Goal: Task Accomplishment & Management: Manage account settings

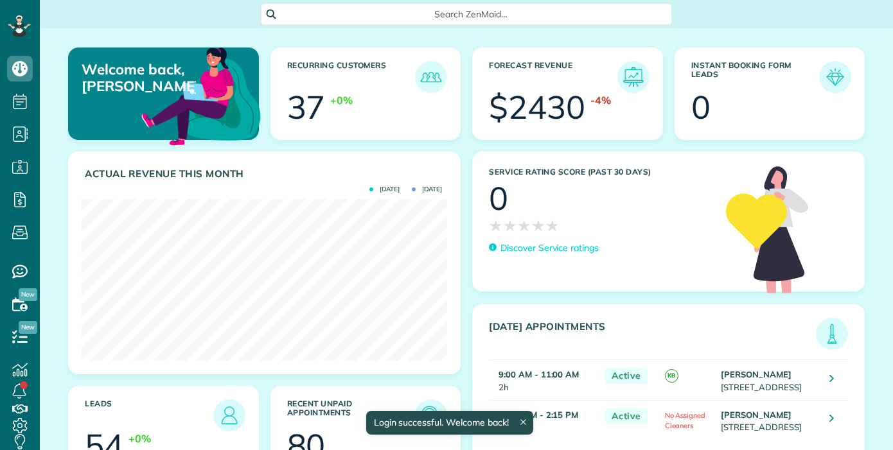
scroll to position [162, 365]
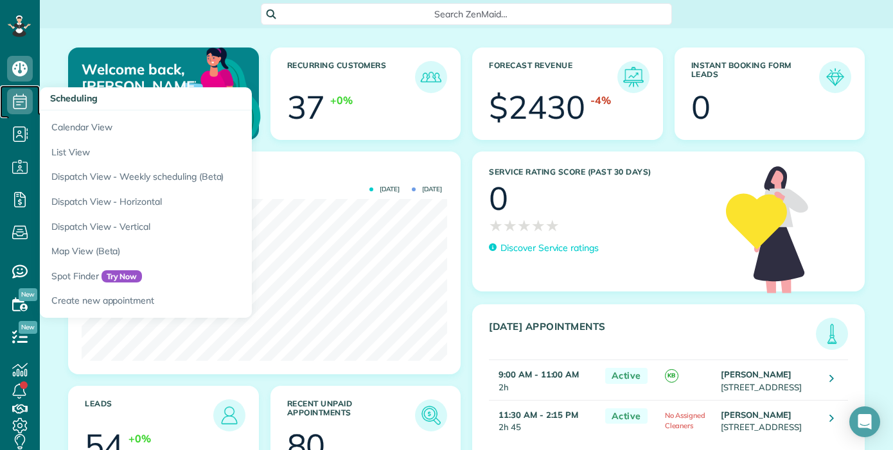
click at [22, 106] on icon at bounding box center [20, 102] width 26 height 26
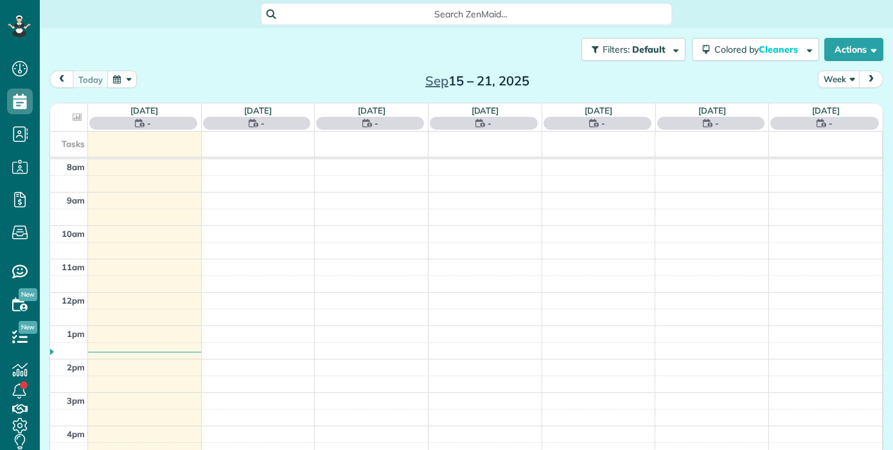
scroll to position [6, 6]
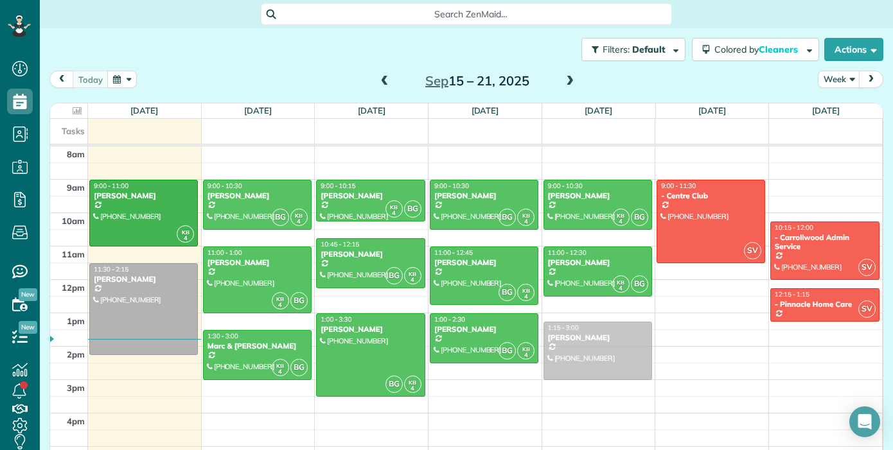
drag, startPoint x: 605, startPoint y: 369, endPoint x: 613, endPoint y: 348, distance: 22.8
click at [613, 146] on div "1:15 - 3:00 John Watson (772) 538-1183 5923 Palmettoside Street Lithia, FL 3354…" at bounding box center [598, 146] width 113 height 0
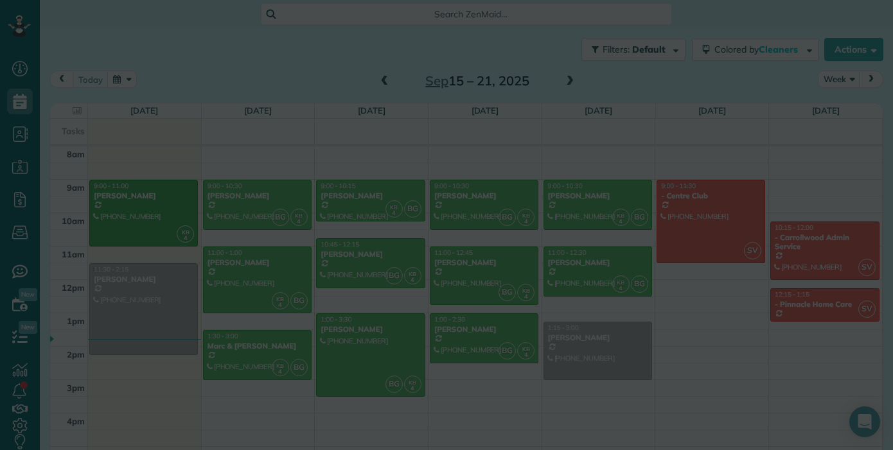
click at [0, 0] on div at bounding box center [0, 0] width 0 height 0
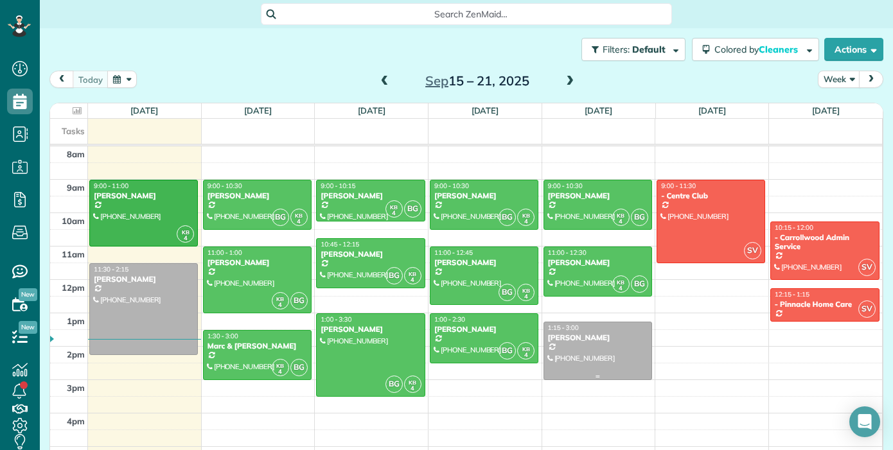
click at [610, 345] on div at bounding box center [597, 350] width 107 height 57
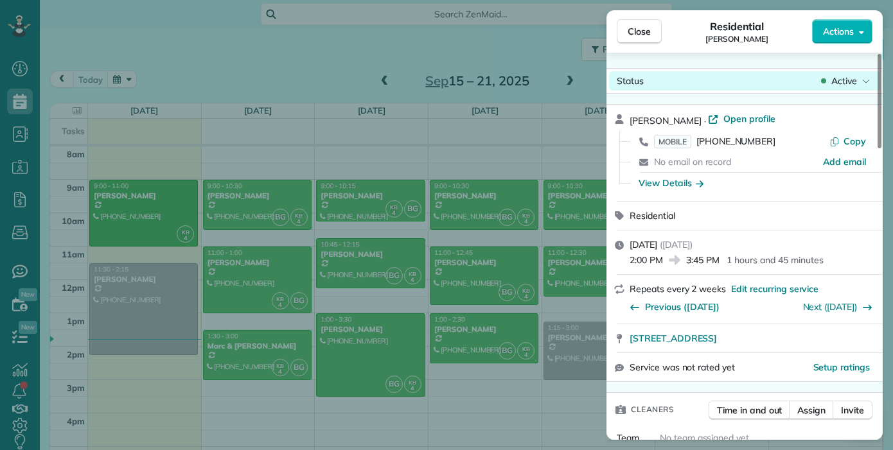
click at [850, 78] on span "Active" at bounding box center [844, 81] width 26 height 13
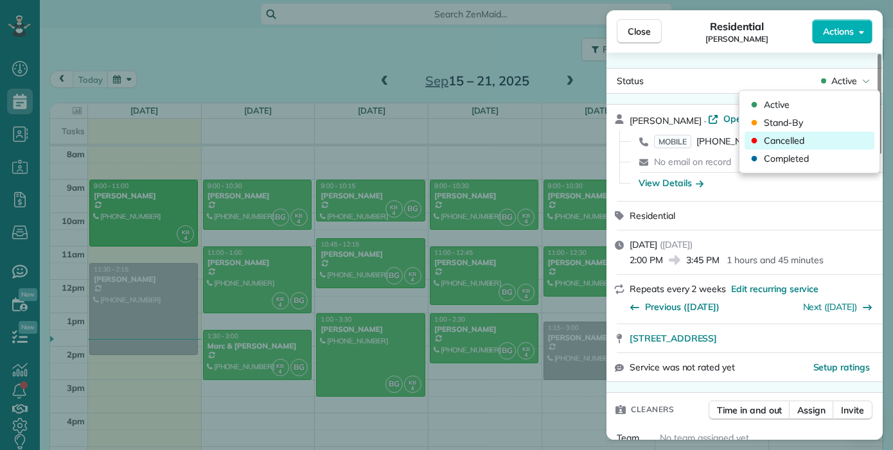
click at [828, 144] on div "Cancelled" at bounding box center [809, 141] width 130 height 18
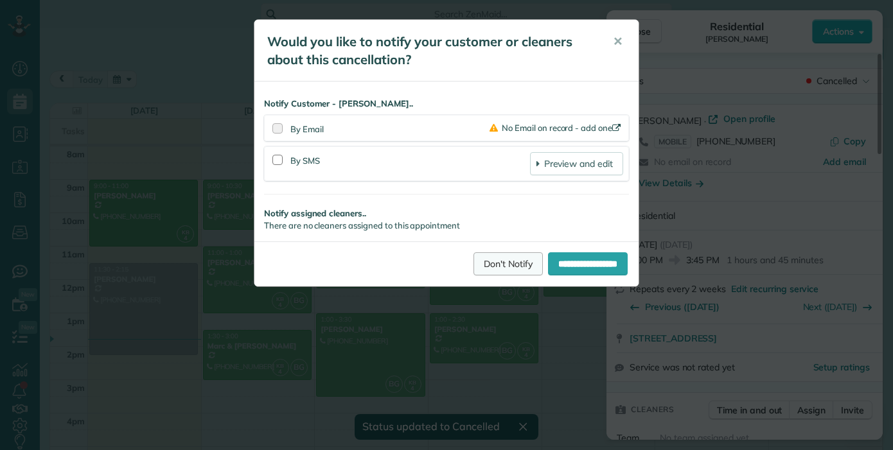
click at [489, 270] on link "Don't Notify" at bounding box center [507, 263] width 69 height 23
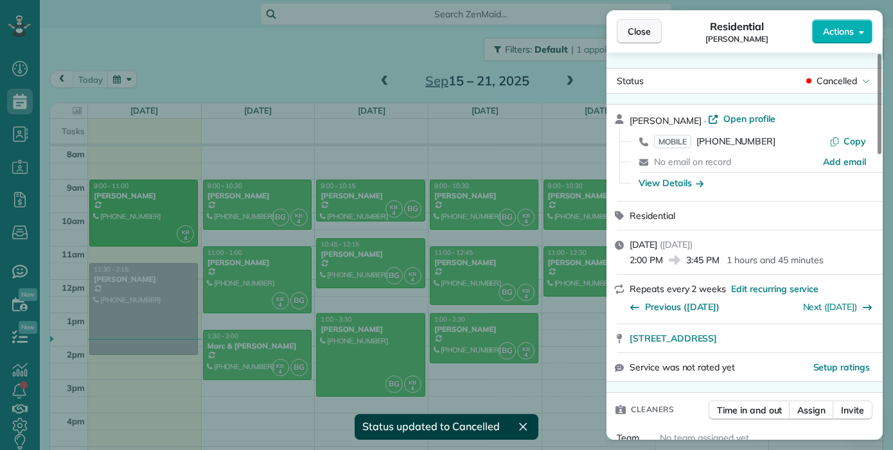
click at [650, 37] on span "Close" at bounding box center [639, 31] width 23 height 13
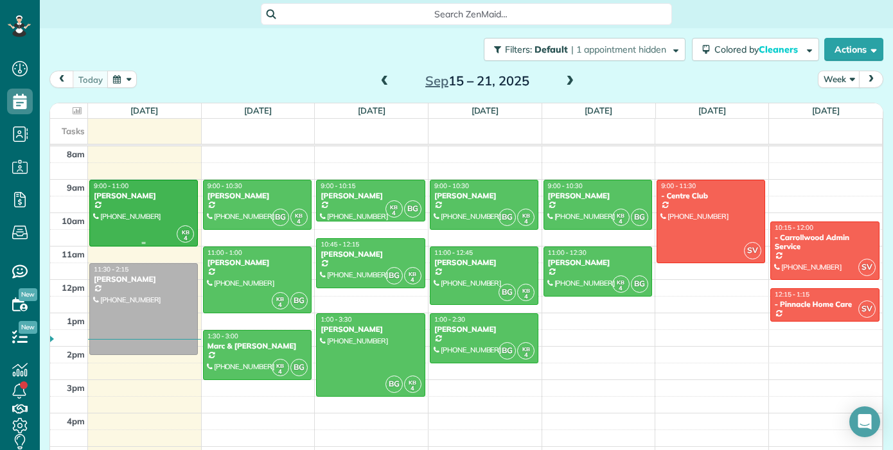
click at [177, 216] on div at bounding box center [143, 213] width 107 height 66
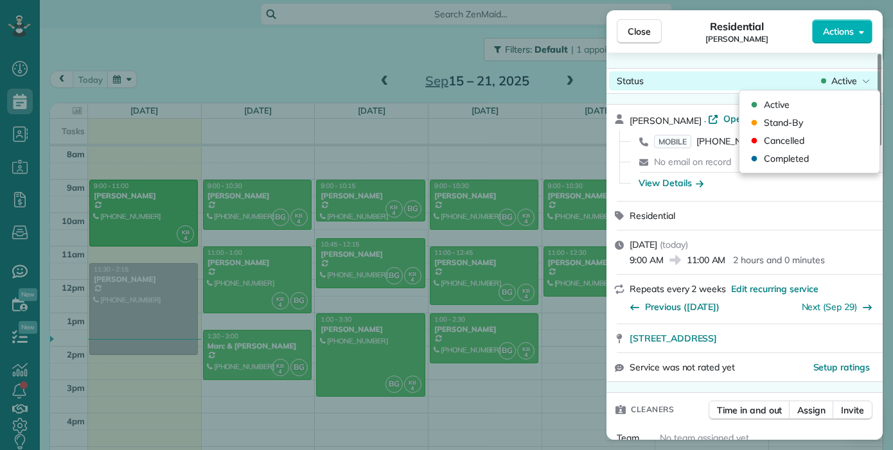
click at [834, 84] on span "Active" at bounding box center [844, 81] width 26 height 13
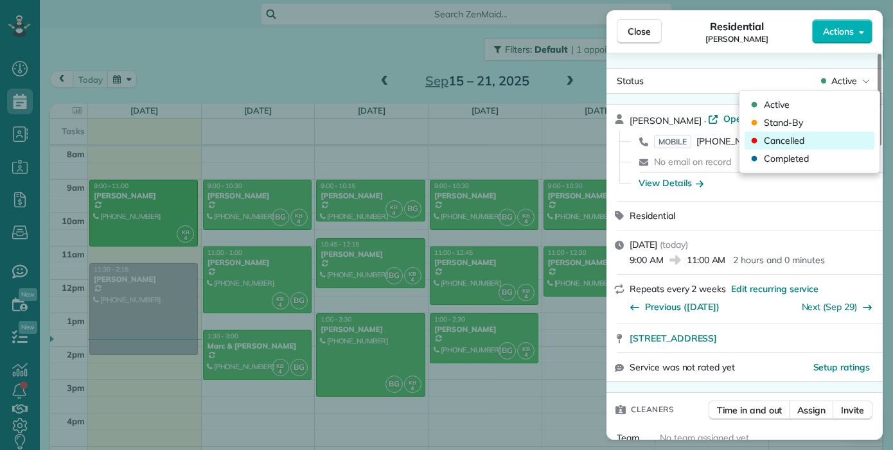
click at [819, 144] on div "Cancelled" at bounding box center [809, 141] width 130 height 18
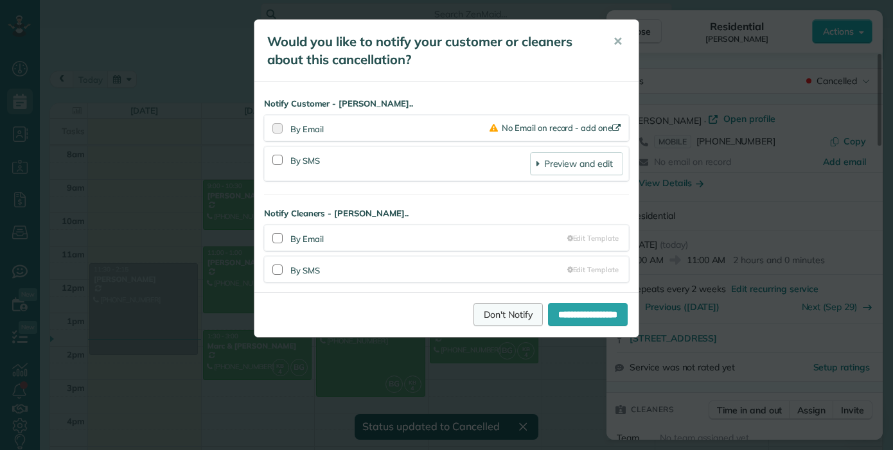
click at [495, 308] on link "Don't Notify" at bounding box center [507, 314] width 69 height 23
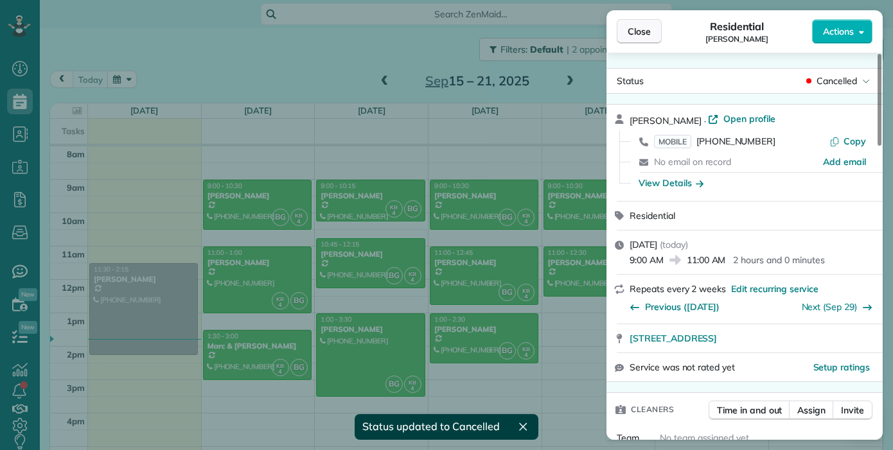
click at [646, 30] on span "Close" at bounding box center [639, 31] width 23 height 13
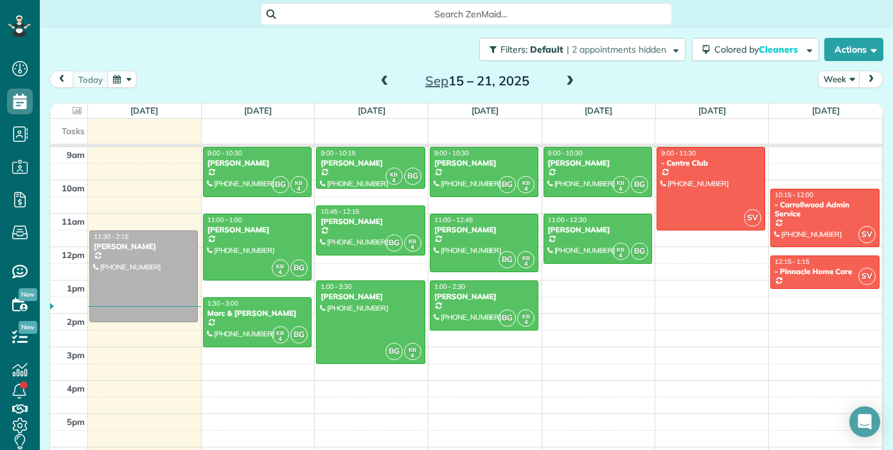
scroll to position [37, 0]
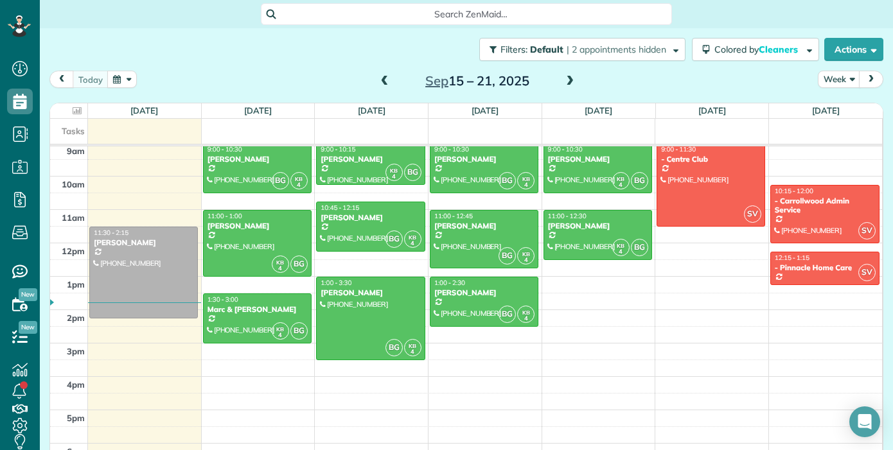
click at [877, 80] on button "next" at bounding box center [871, 79] width 24 height 17
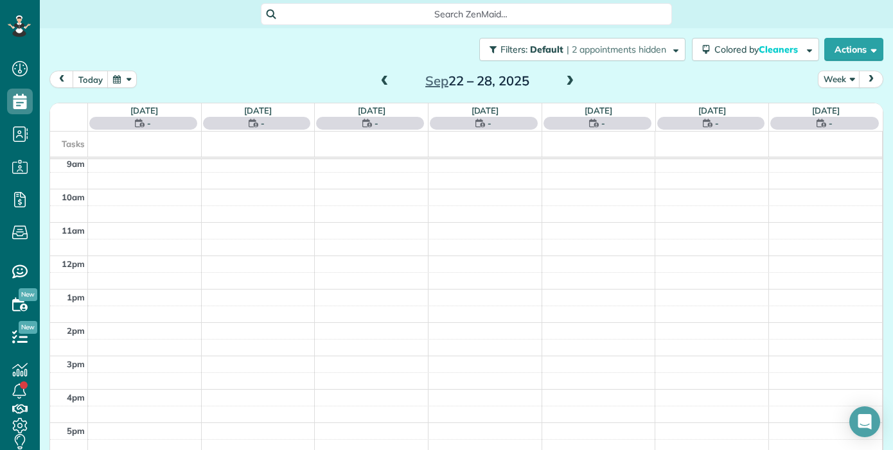
scroll to position [0, 0]
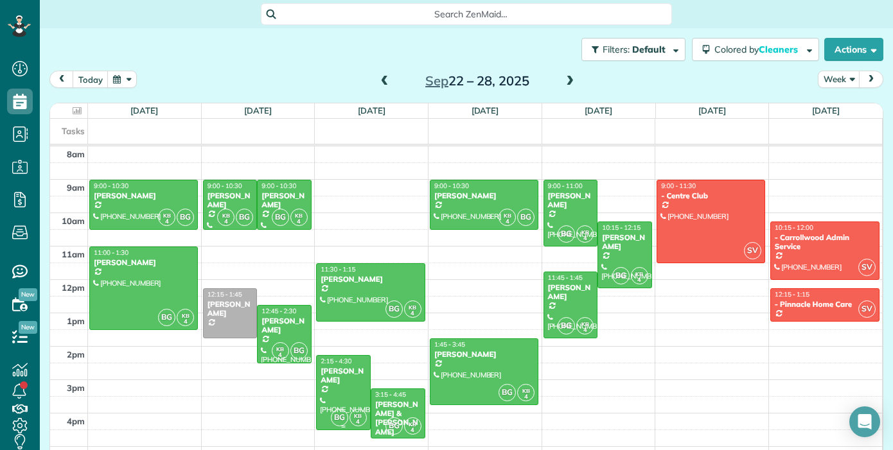
click at [356, 389] on div at bounding box center [343, 393] width 53 height 74
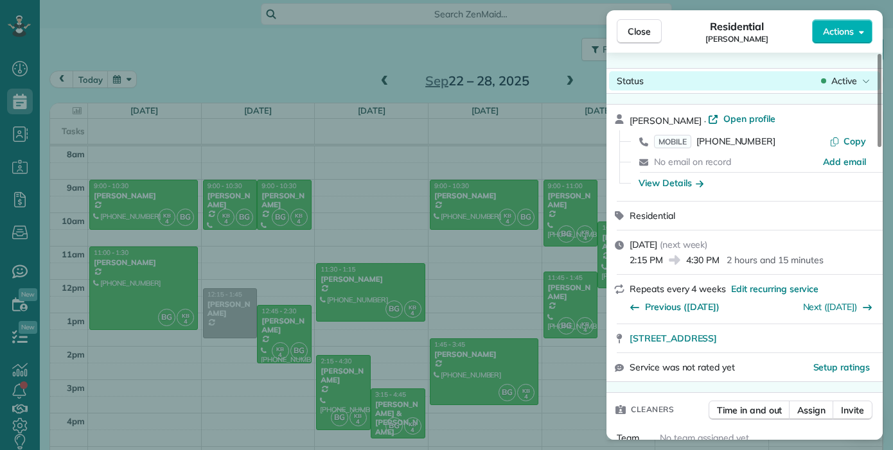
click at [858, 82] on div "Active" at bounding box center [845, 81] width 54 height 13
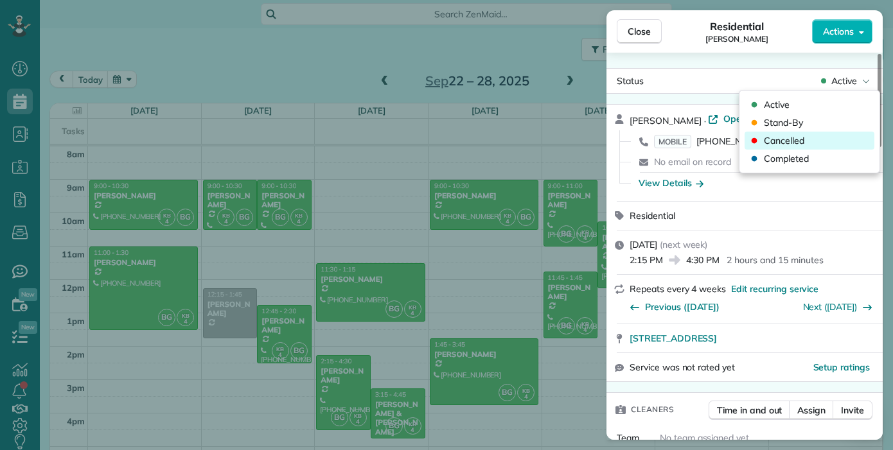
click at [819, 139] on div "Cancelled" at bounding box center [809, 141] width 130 height 18
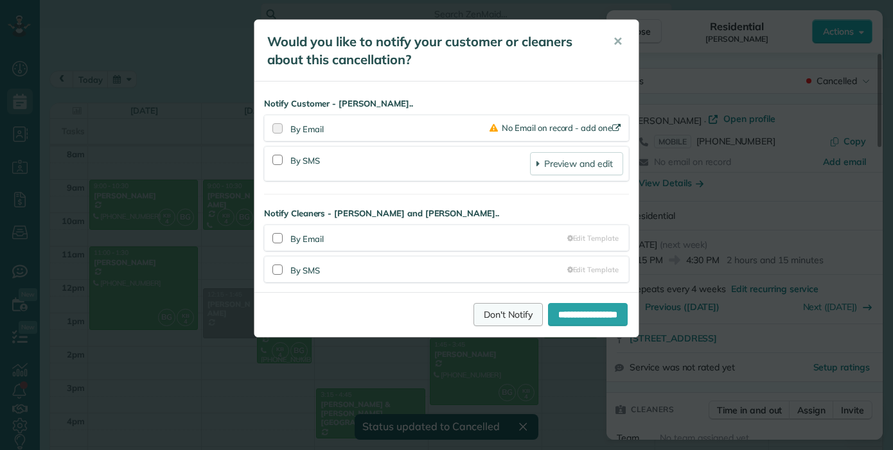
click at [480, 309] on link "Don't Notify" at bounding box center [507, 314] width 69 height 23
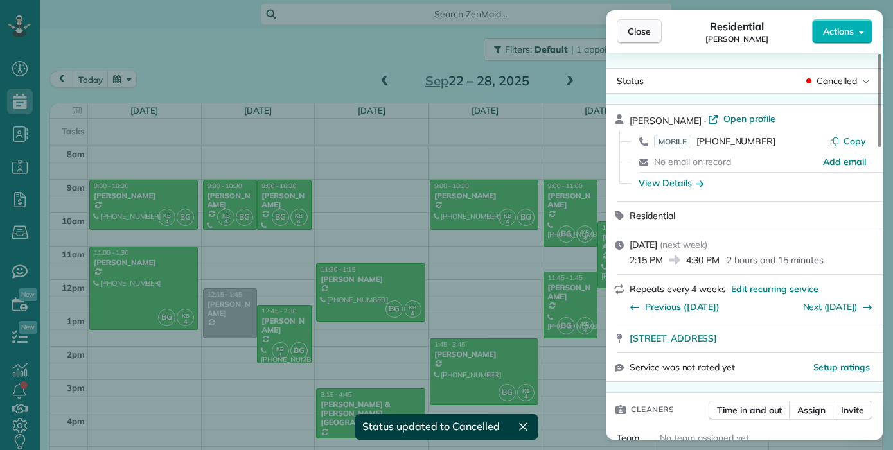
click at [651, 40] on button "Close" at bounding box center [639, 31] width 45 height 24
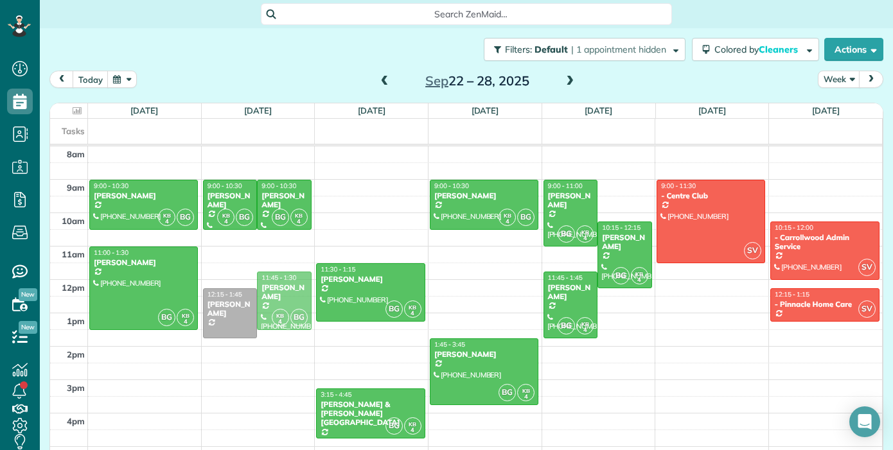
drag, startPoint x: 284, startPoint y: 338, endPoint x: 284, endPoint y: 306, distance: 32.8
click at [284, 146] on div "KB 4 BG 11:45 - 1:30 John Watson (772) 538-1183 5923 Palmettoside Street Lithia…" at bounding box center [258, 146] width 113 height 0
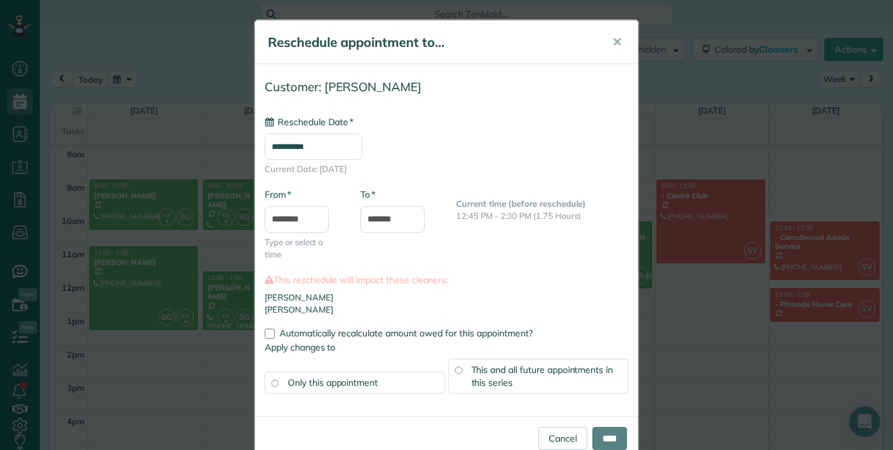
click at [337, 142] on input "**********" at bounding box center [314, 147] width 98 height 26
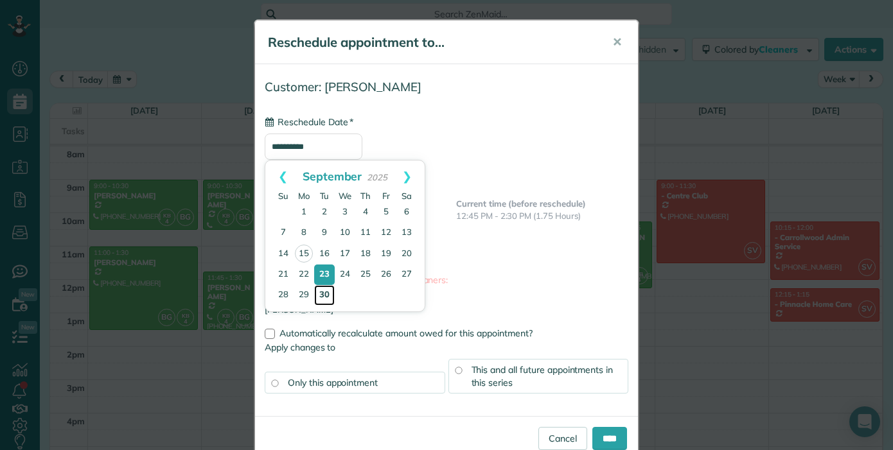
click at [326, 293] on link "30" at bounding box center [324, 295] width 21 height 21
type input "**********"
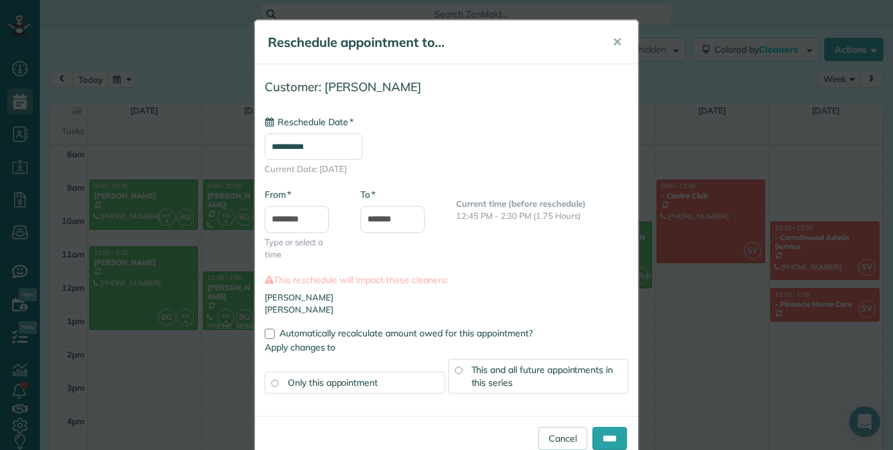
click at [471, 367] on span "This and all future appointments in this series" at bounding box center [542, 376] width 142 height 24
click at [615, 437] on input "****" at bounding box center [609, 438] width 35 height 23
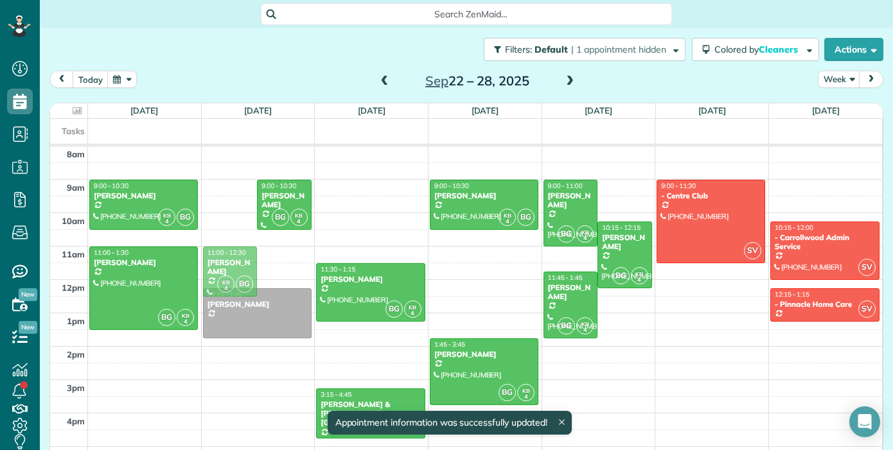
drag, startPoint x: 213, startPoint y: 216, endPoint x: 227, endPoint y: 281, distance: 66.4
click at [227, 146] on div "KB 4 BG 11:00 - 12:30 Rosemary Lovell (360) 831-2022 13128 Monach Isles Drive R…" at bounding box center [258, 146] width 113 height 0
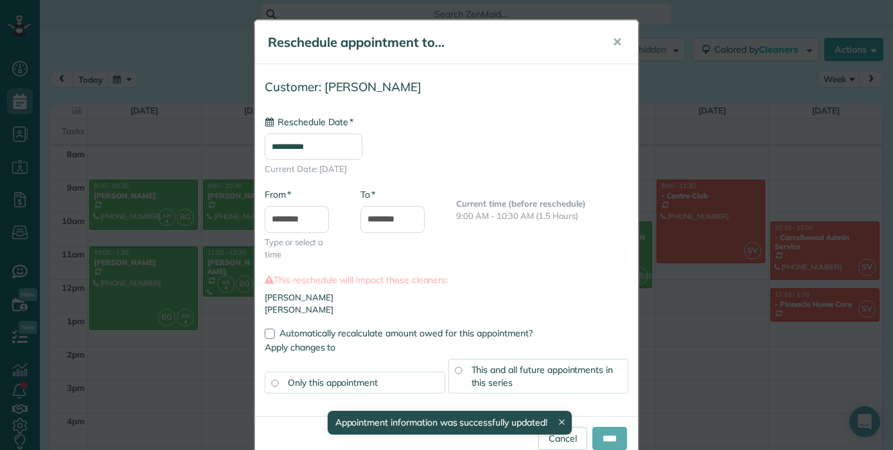
type input "**********"
click at [610, 439] on input "****" at bounding box center [609, 438] width 35 height 23
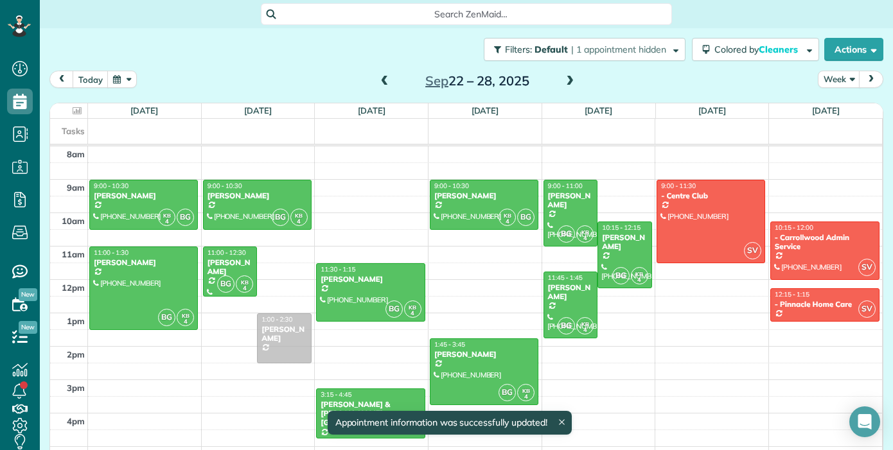
drag, startPoint x: 298, startPoint y: 318, endPoint x: 297, endPoint y: 341, distance: 23.2
click at [297, 146] on div "1:00 - 2:30 Micah Mclver 3807 Lake Grove Court Brandon, FL 33511 BG KB 4 9:00 -…" at bounding box center [258, 146] width 113 height 0
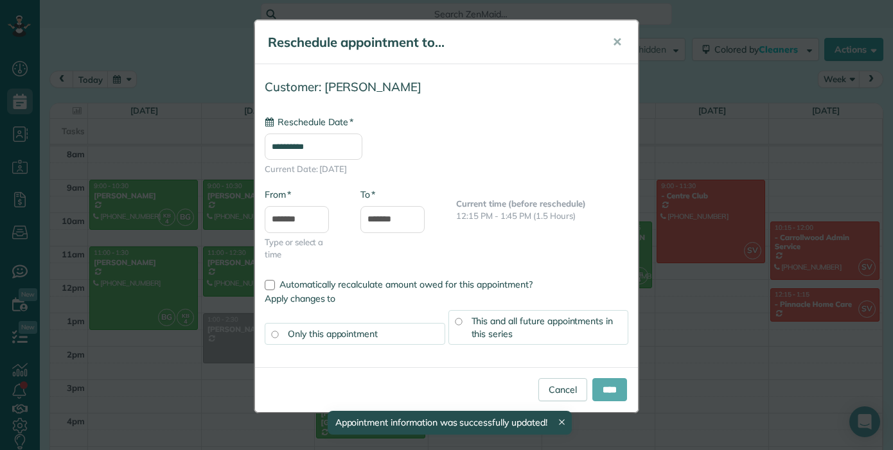
type input "**********"
click at [595, 395] on input "****" at bounding box center [609, 389] width 35 height 23
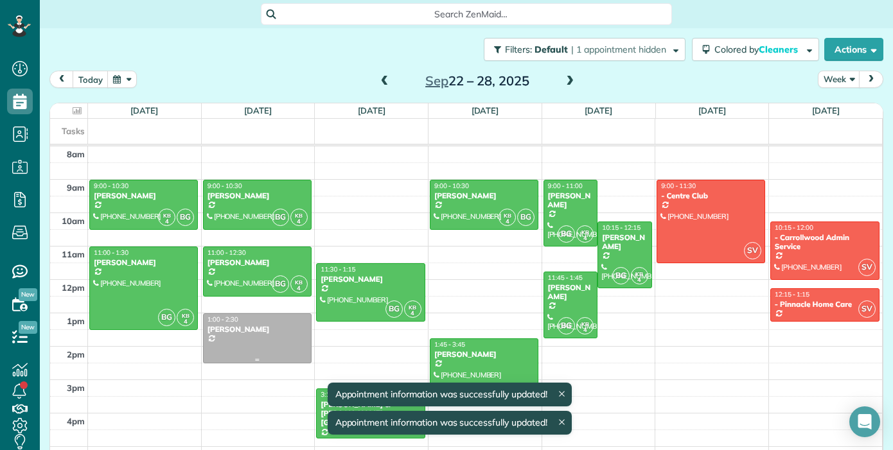
click at [248, 340] on div at bounding box center [257, 338] width 107 height 49
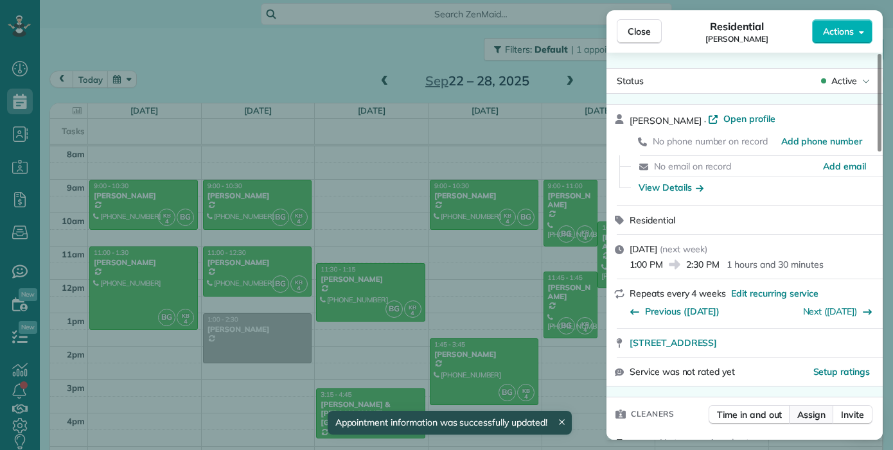
click at [816, 416] on span "Assign" at bounding box center [811, 415] width 28 height 13
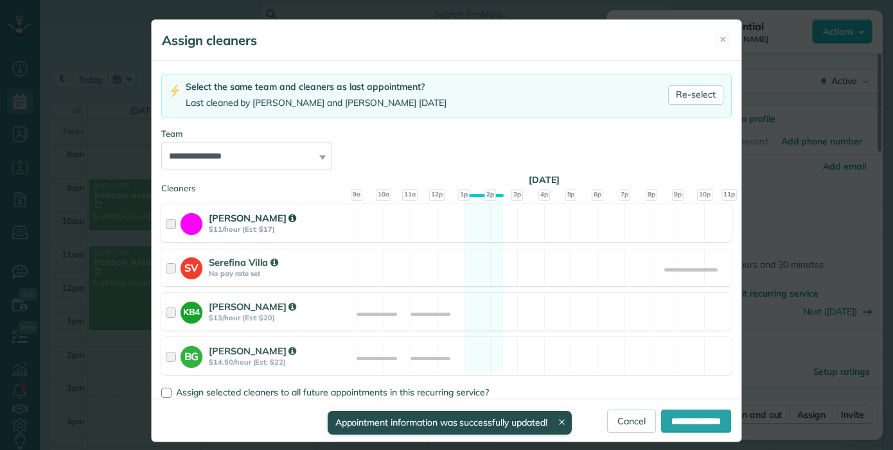
scroll to position [96, 0]
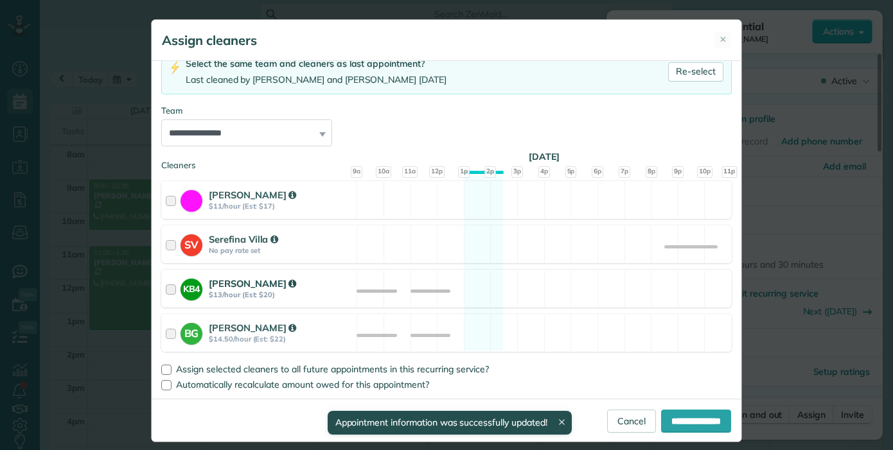
click at [266, 292] on strong "$13/hour (Est: $20)" at bounding box center [281, 294] width 144 height 9
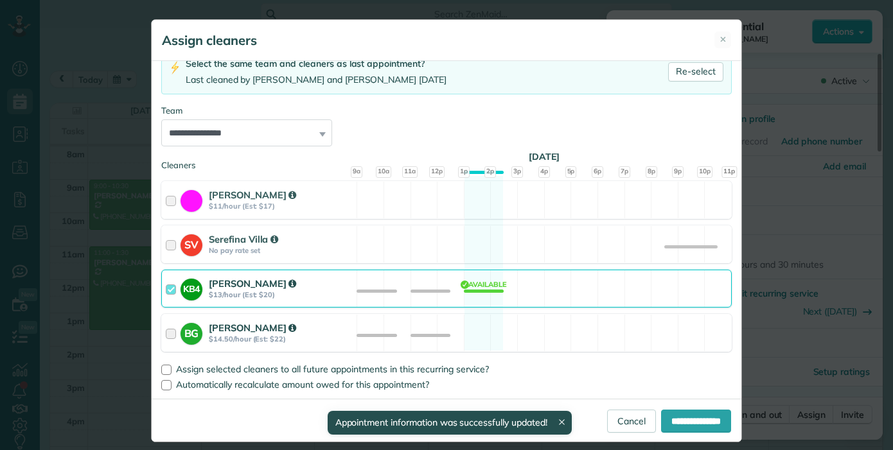
click at [266, 327] on strong "Brielle Gaskins" at bounding box center [252, 328] width 87 height 12
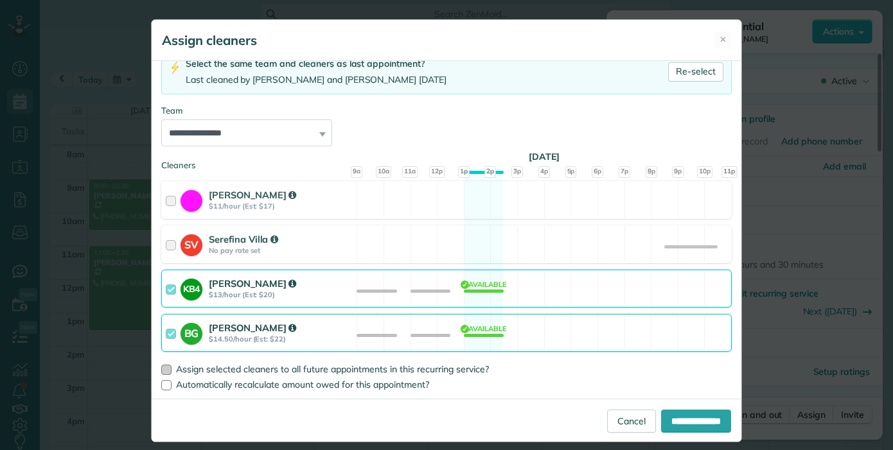
click at [265, 371] on span "Assign selected cleaners to all future appointments in this recurring service?" at bounding box center [332, 370] width 313 height 12
click at [664, 416] on input "**********" at bounding box center [696, 421] width 70 height 23
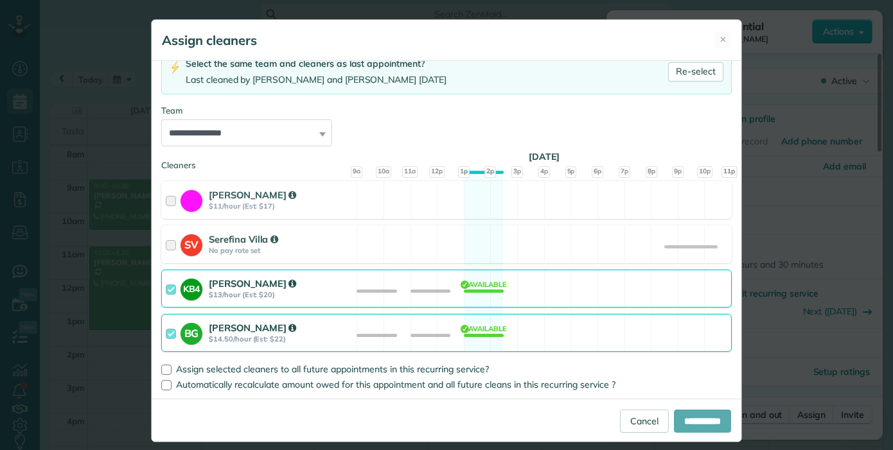
type input "**********"
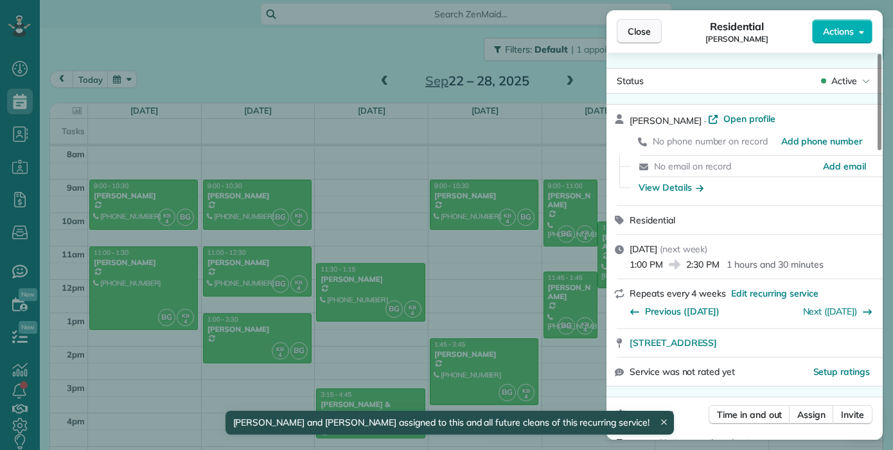
click at [647, 31] on span "Close" at bounding box center [639, 31] width 23 height 13
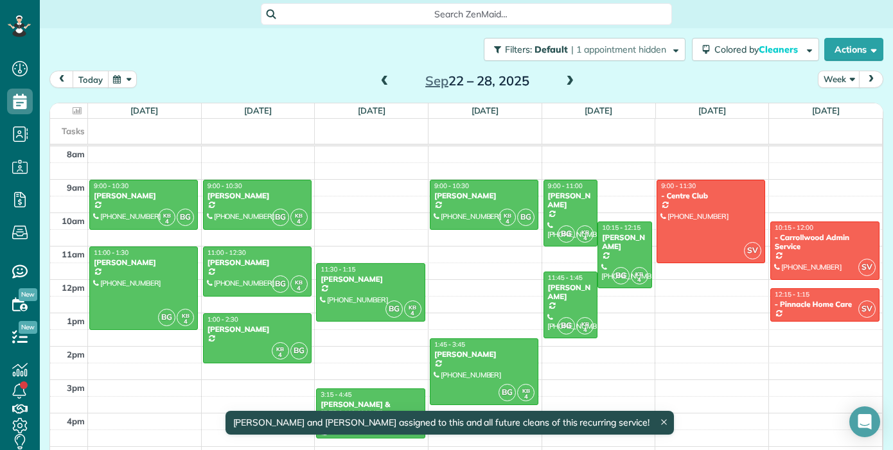
click at [92, 82] on button "today" at bounding box center [91, 79] width 36 height 17
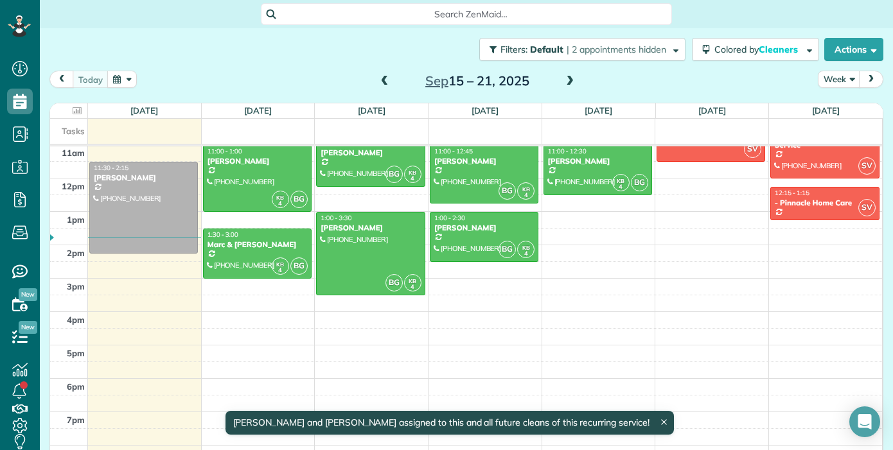
scroll to position [193, 0]
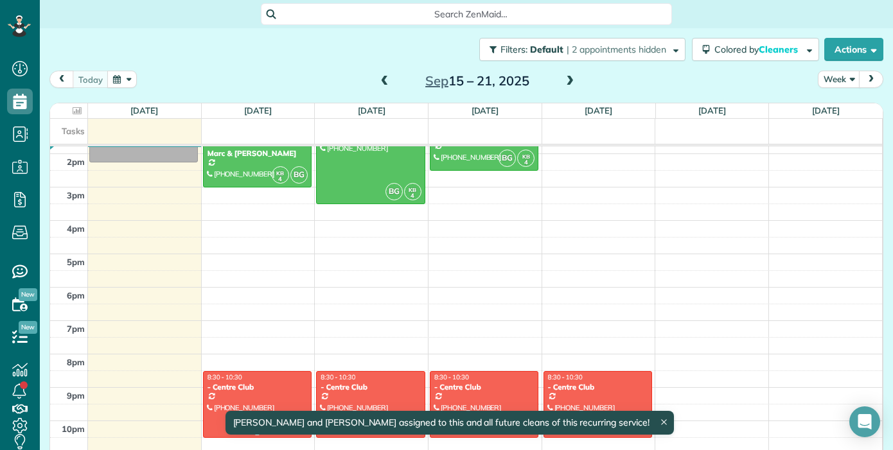
click at [245, 409] on div at bounding box center [257, 405] width 107 height 66
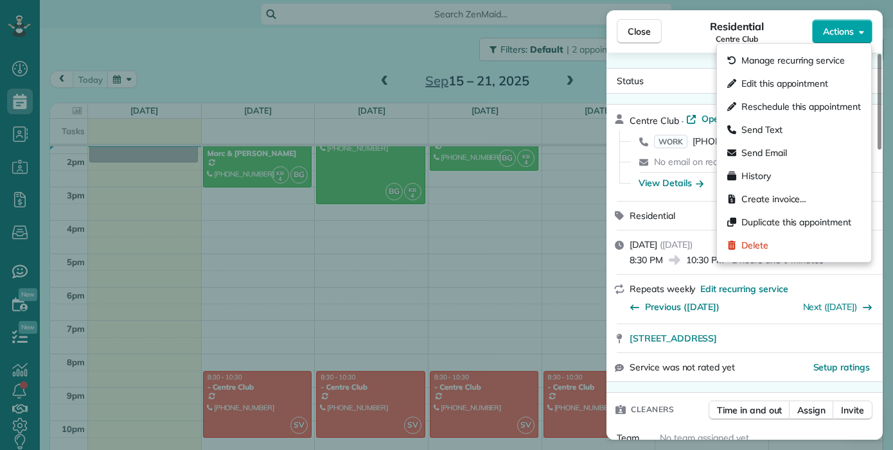
click at [847, 33] on span "Actions" at bounding box center [838, 31] width 31 height 13
click at [814, 69] on div "Manage recurring service" at bounding box center [794, 60] width 144 height 23
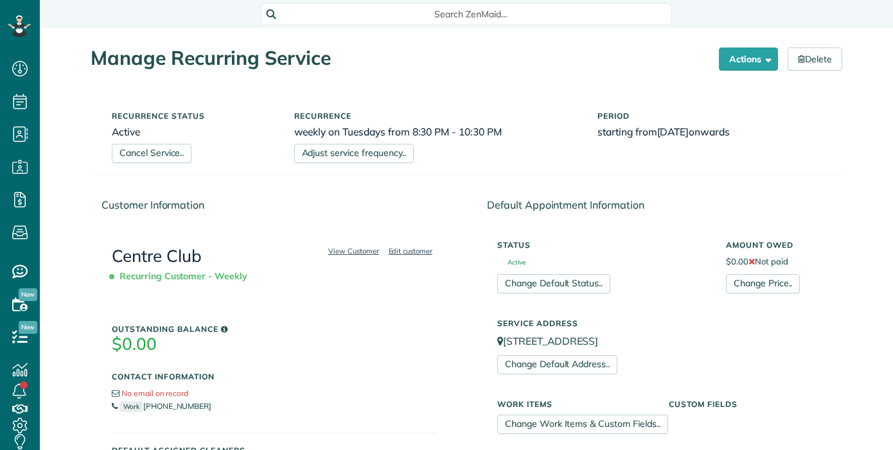
scroll to position [6, 6]
click at [166, 156] on link "Cancel Service.." at bounding box center [152, 153] width 80 height 19
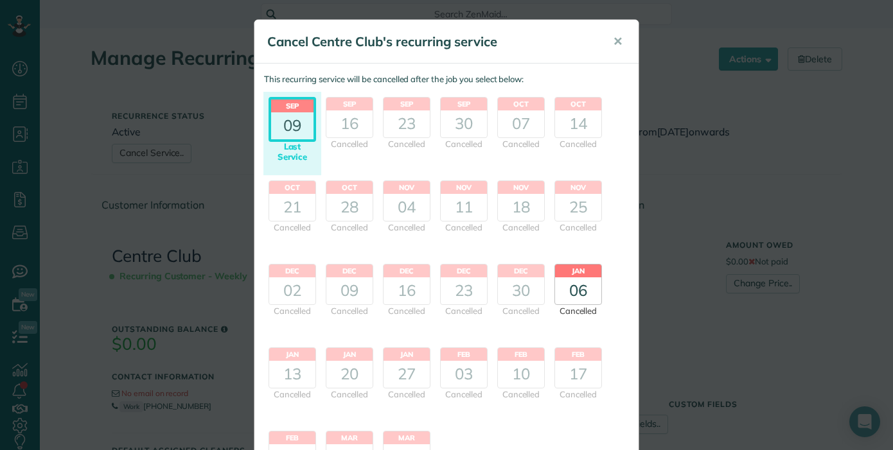
scroll to position [134, 0]
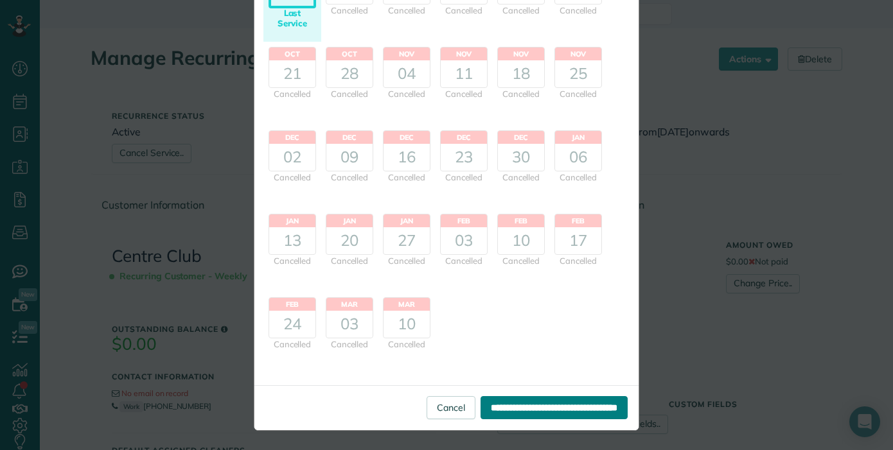
click at [539, 411] on input "**********" at bounding box center [553, 407] width 147 height 23
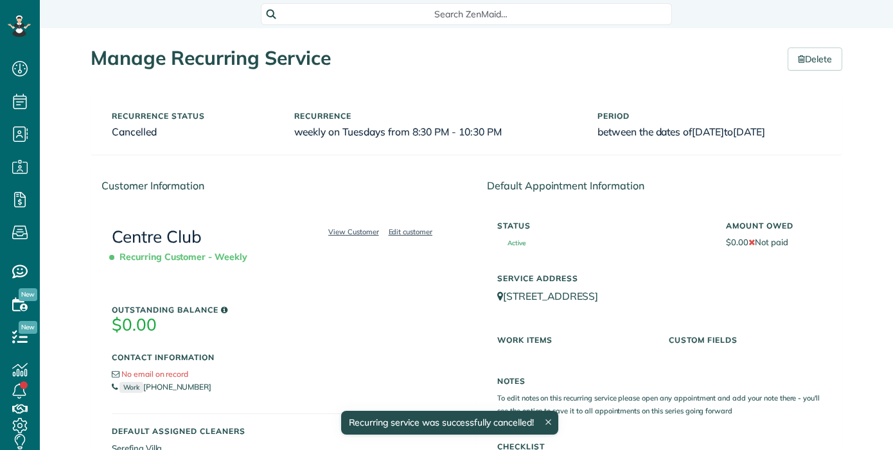
scroll to position [6, 6]
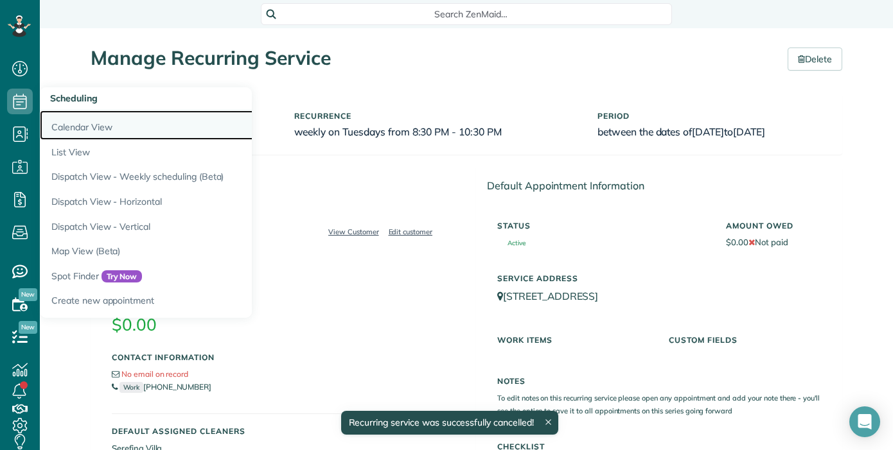
click at [85, 127] on link "Calendar View" at bounding box center [200, 125] width 321 height 30
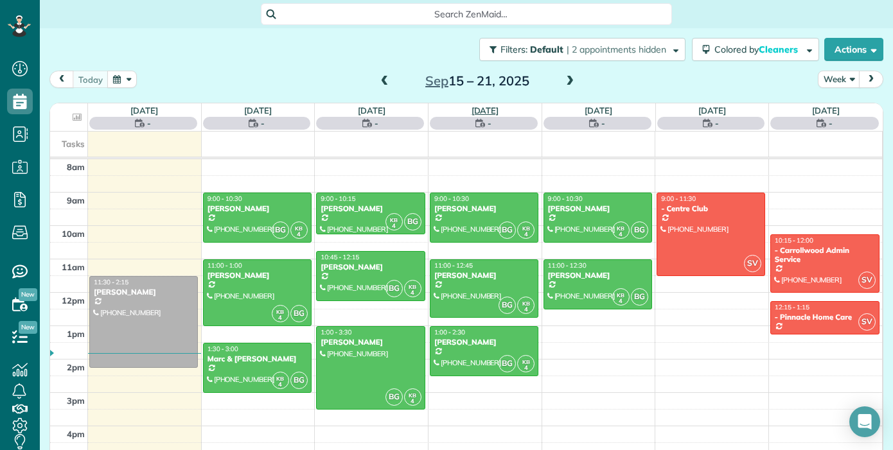
scroll to position [6, 6]
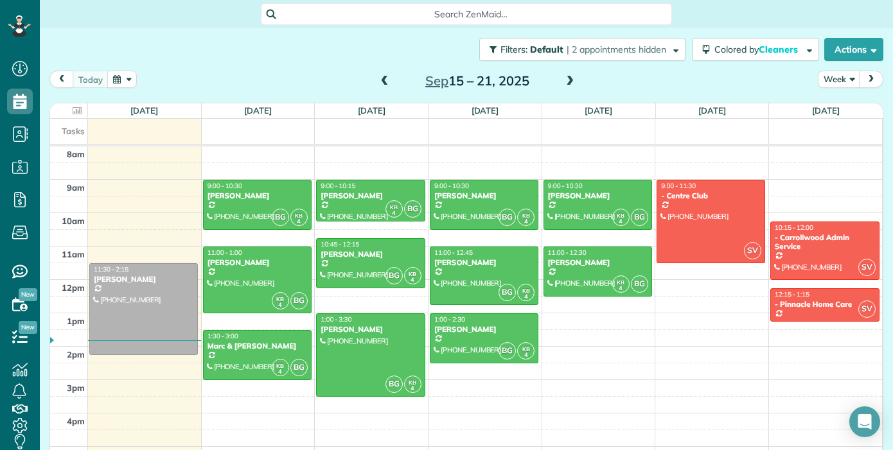
click at [391, 82] on span at bounding box center [385, 82] width 14 height 12
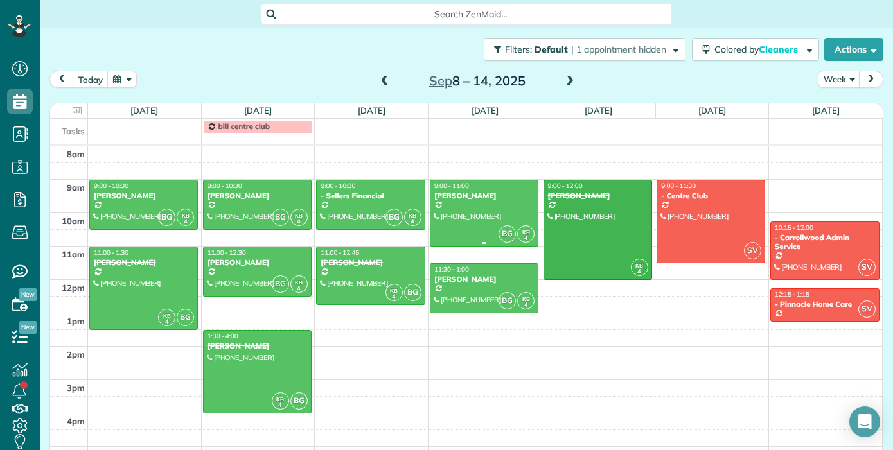
click at [495, 227] on div at bounding box center [483, 213] width 107 height 66
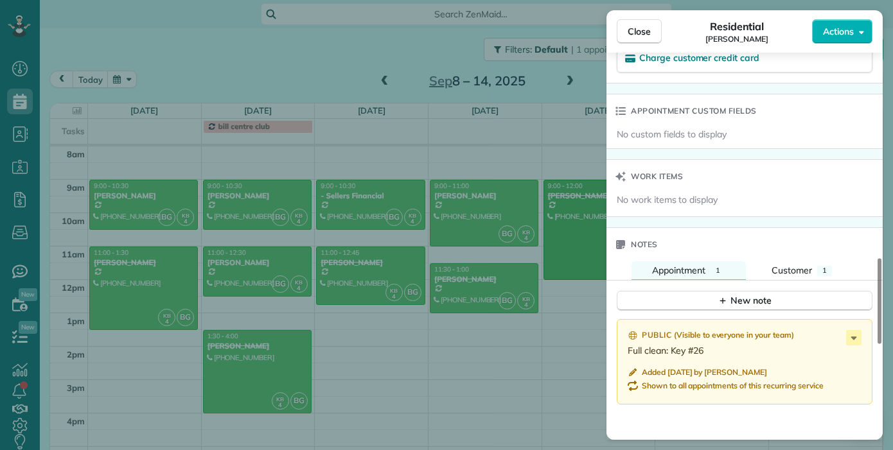
scroll to position [932, 0]
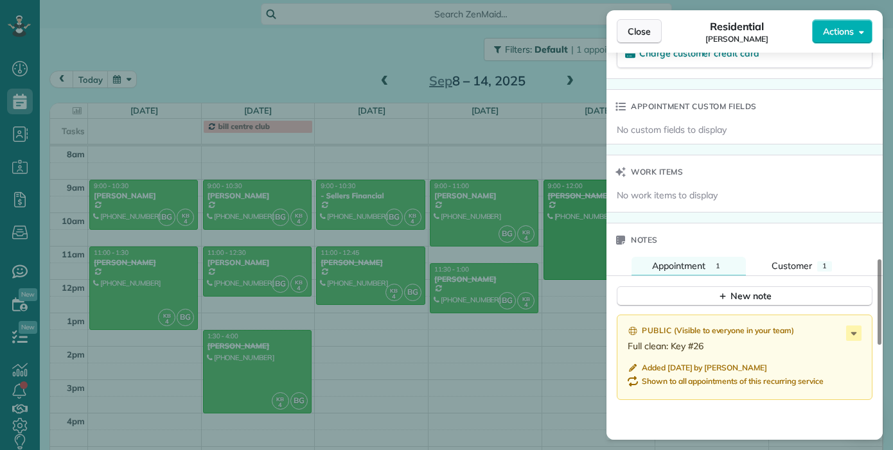
click at [635, 37] on span "Close" at bounding box center [639, 31] width 23 height 13
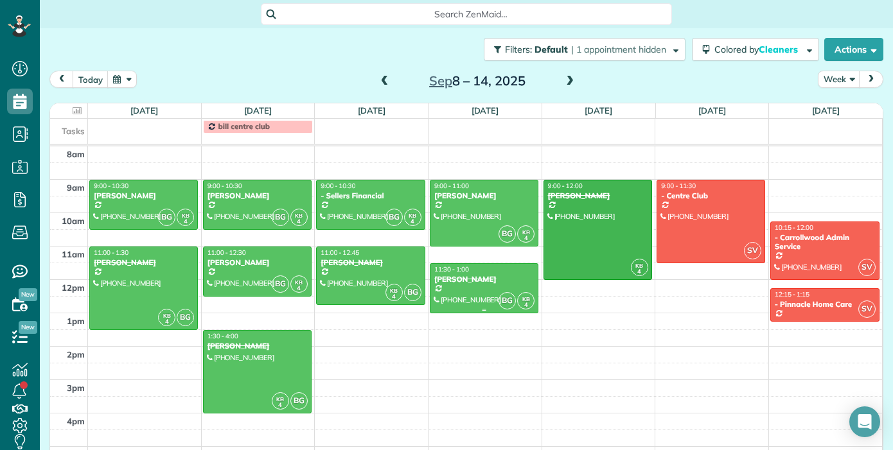
click at [495, 293] on div at bounding box center [483, 288] width 107 height 49
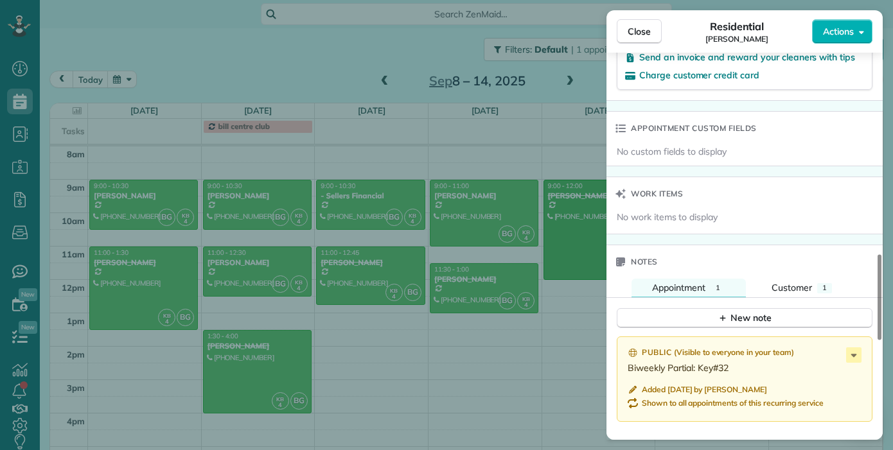
scroll to position [922, 0]
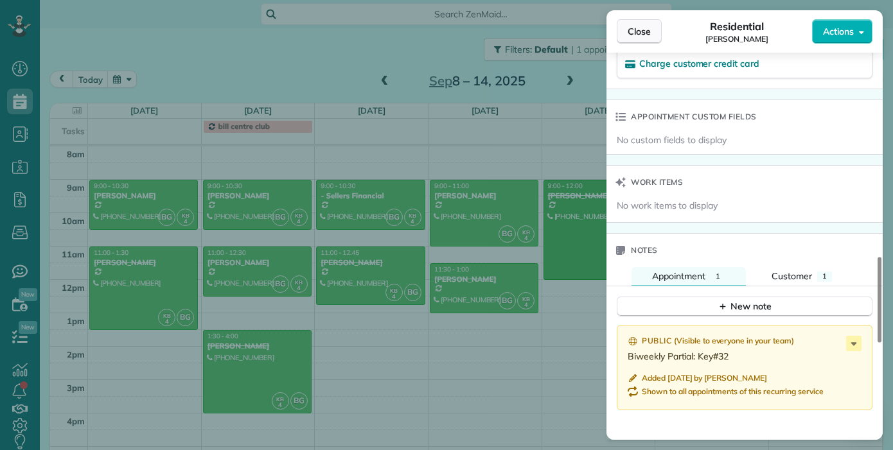
click at [652, 26] on button "Close" at bounding box center [639, 31] width 45 height 24
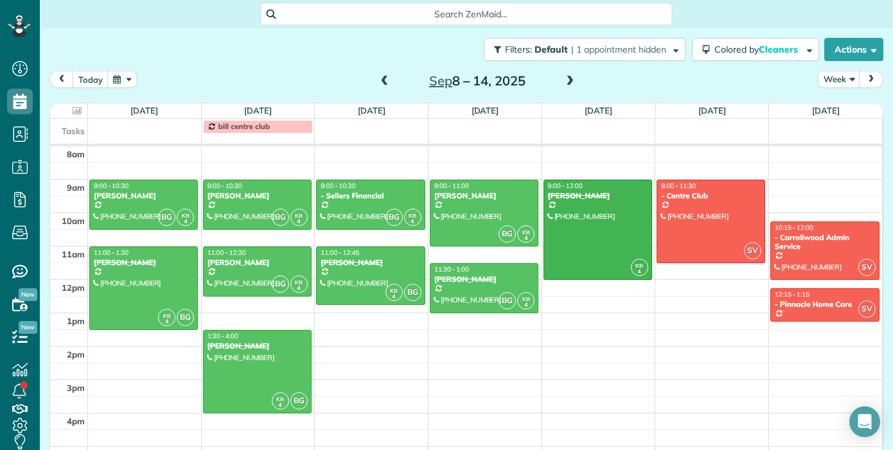
click at [570, 86] on span at bounding box center [570, 82] width 14 height 12
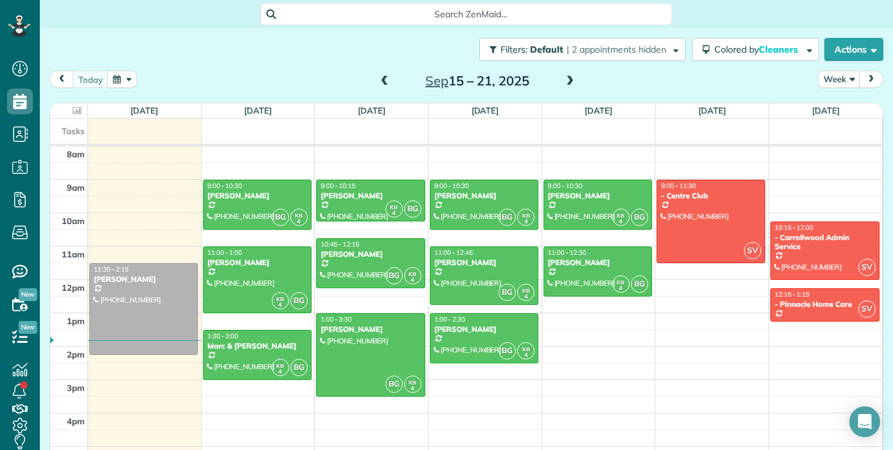
click at [392, 80] on div "[DATE] – [DATE]" at bounding box center [477, 81] width 206 height 21
click at [385, 85] on span at bounding box center [385, 82] width 14 height 12
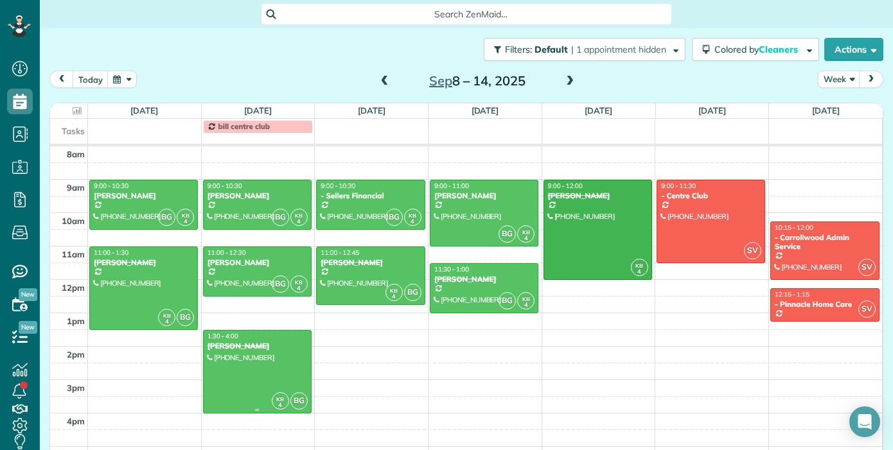
click at [261, 374] on div at bounding box center [257, 372] width 107 height 82
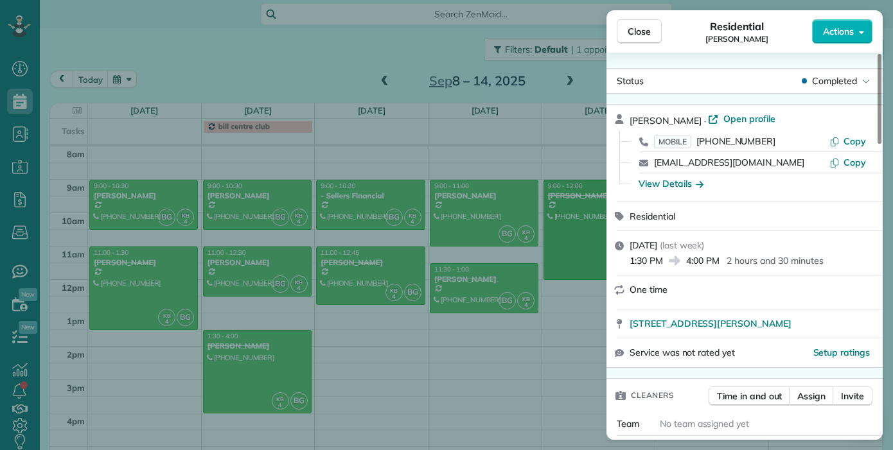
drag, startPoint x: 775, startPoint y: 164, endPoint x: 653, endPoint y: 164, distance: 122.0
click at [653, 164] on div "[EMAIL_ADDRESS][DOMAIN_NAME] Copy" at bounding box center [751, 162] width 245 height 21
copy link "[EMAIL_ADDRESS][DOMAIN_NAME]"
click at [635, 27] on span "Close" at bounding box center [639, 31] width 23 height 13
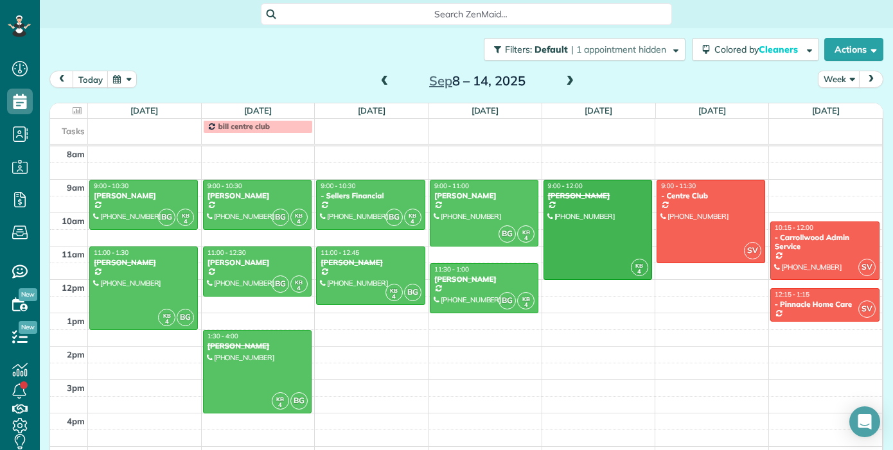
click at [387, 81] on span at bounding box center [385, 82] width 14 height 12
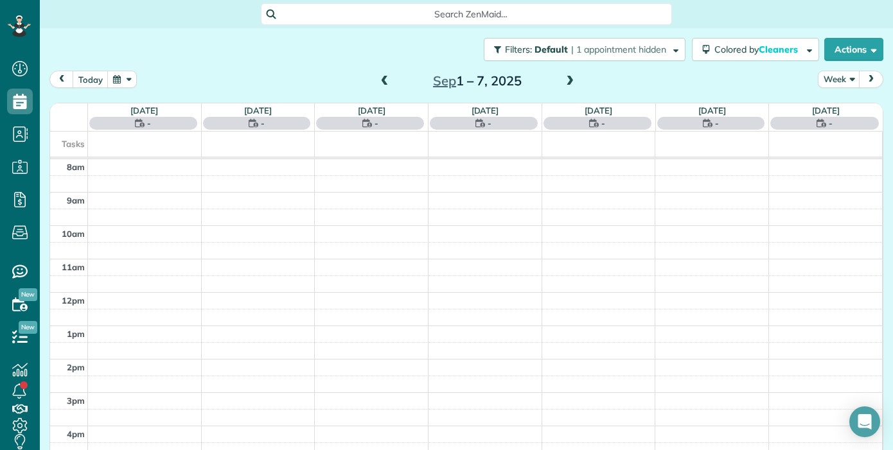
click at [387, 80] on span at bounding box center [385, 82] width 14 height 12
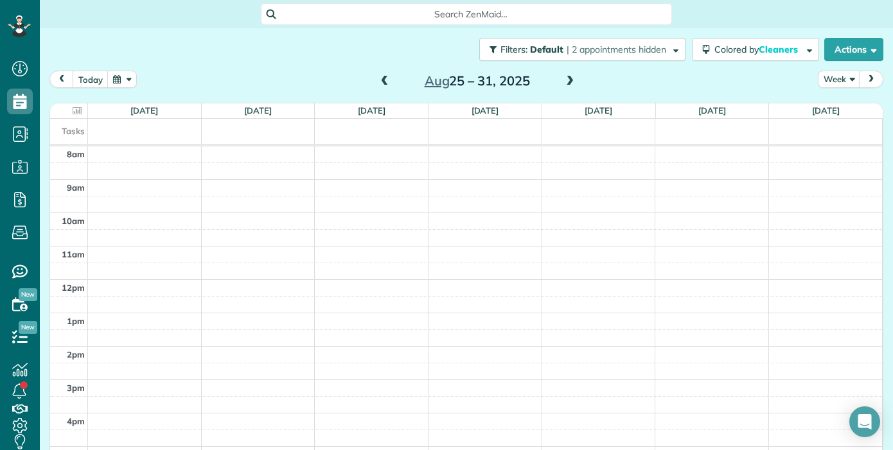
click at [562, 82] on div "[DATE] – [DATE]" at bounding box center [477, 81] width 206 height 21
click at [568, 82] on span at bounding box center [570, 82] width 14 height 12
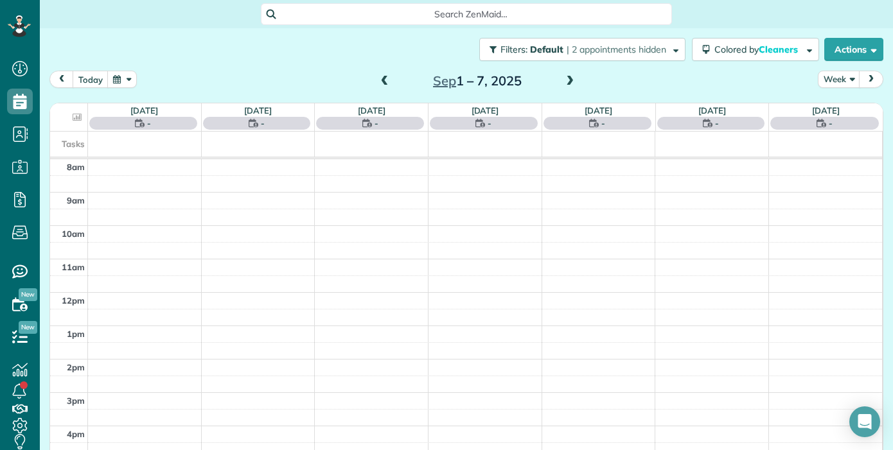
click at [570, 83] on span at bounding box center [570, 82] width 14 height 12
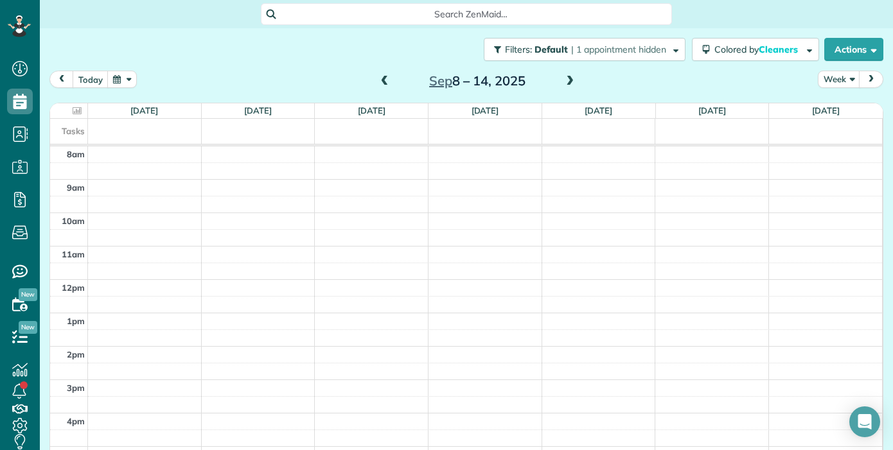
click at [382, 78] on span at bounding box center [385, 82] width 14 height 12
